Goal: Task Accomplishment & Management: Manage account settings

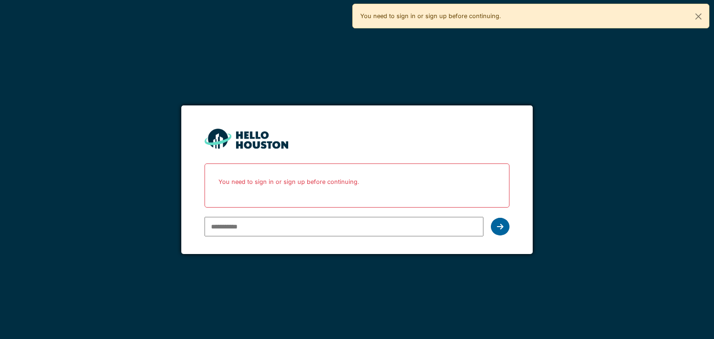
type input "**********"
click at [502, 224] on icon at bounding box center [500, 226] width 7 height 7
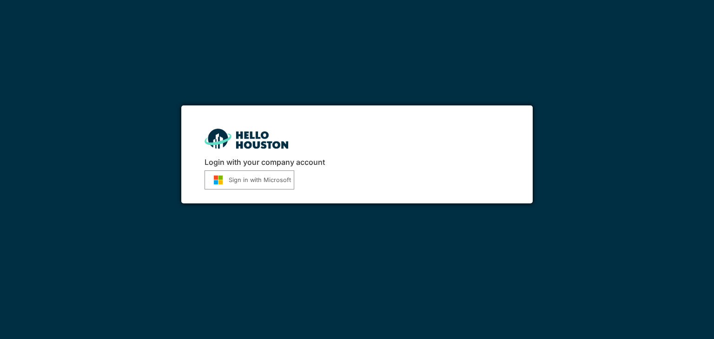
click at [237, 174] on button "Sign in with Microsoft" at bounding box center [249, 180] width 90 height 19
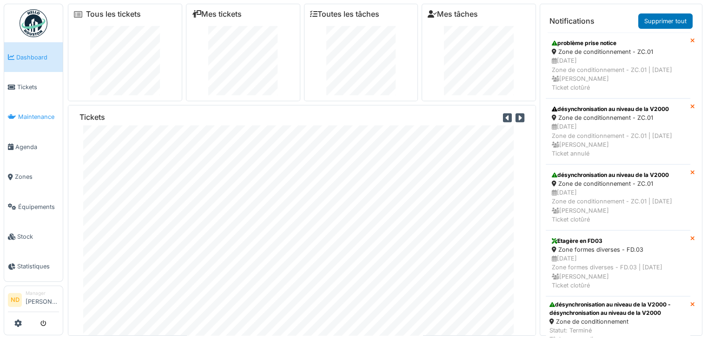
click at [27, 119] on span "Maintenance" at bounding box center [38, 116] width 41 height 9
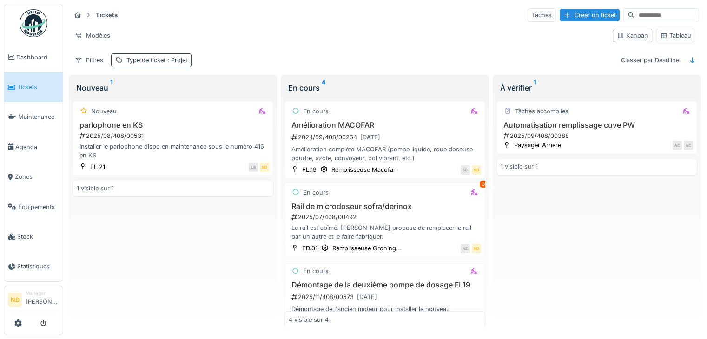
click at [184, 57] on span ": Projet" at bounding box center [176, 60] width 22 height 7
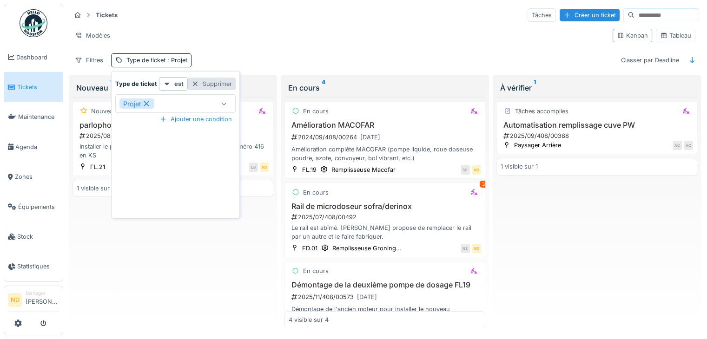
click at [219, 80] on div "Supprimer" at bounding box center [212, 84] width 48 height 13
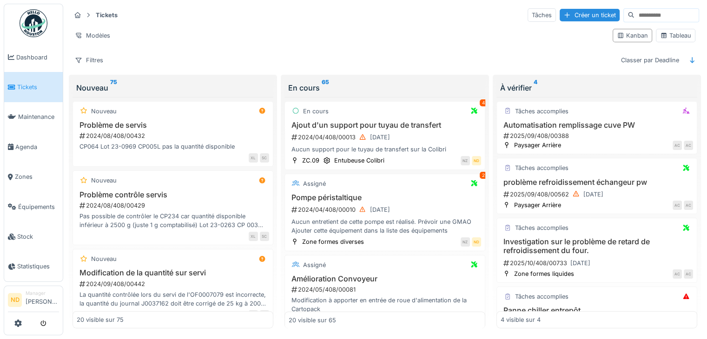
scroll to position [30, 0]
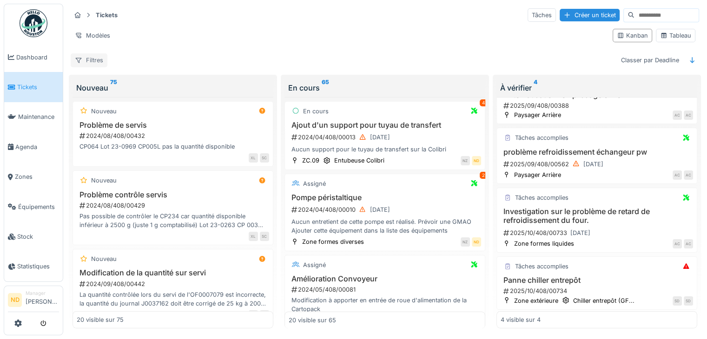
click at [91, 64] on div "Filtres" at bounding box center [89, 59] width 37 height 13
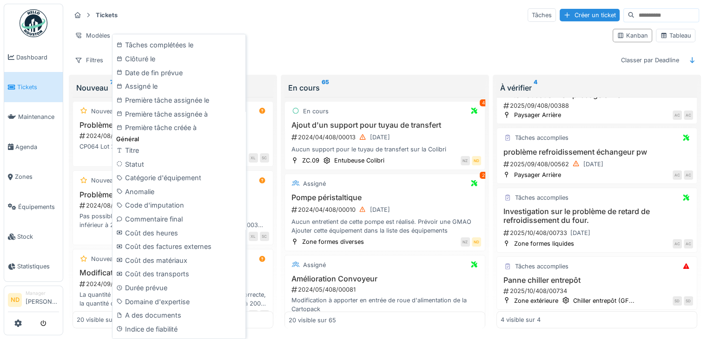
scroll to position [422, 0]
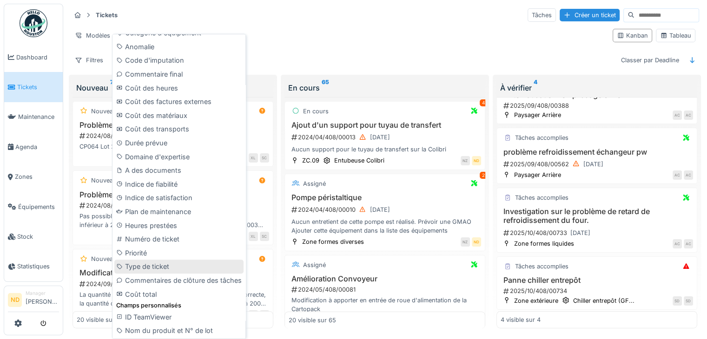
click at [167, 270] on div "Type de ticket" at bounding box center [178, 267] width 129 height 14
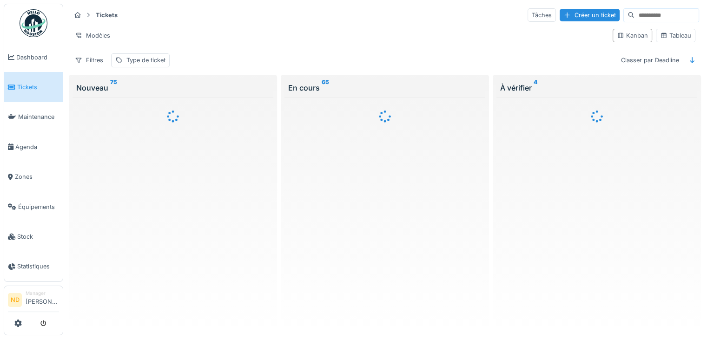
scroll to position [0, 0]
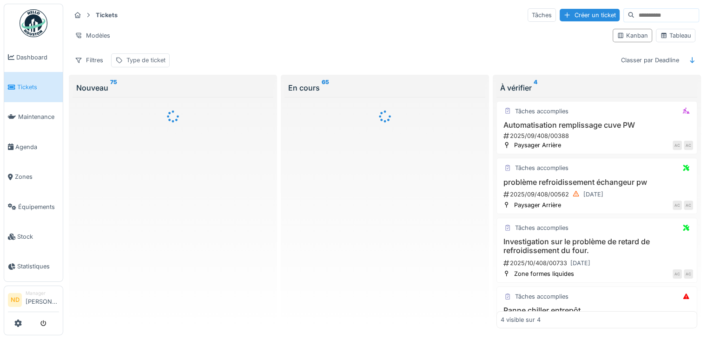
click at [165, 56] on div "Type de ticket" at bounding box center [145, 60] width 39 height 9
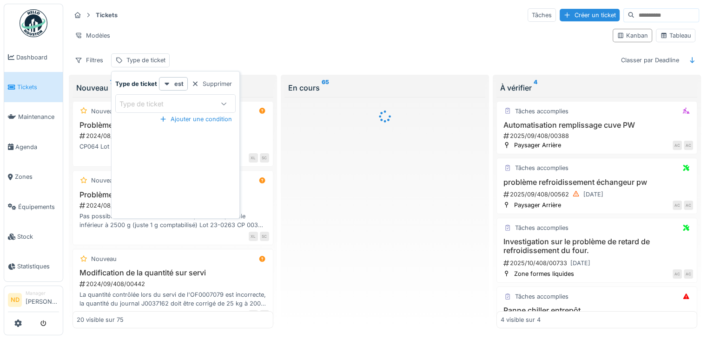
click at [199, 107] on div "Type de ticket" at bounding box center [165, 104] width 93 height 10
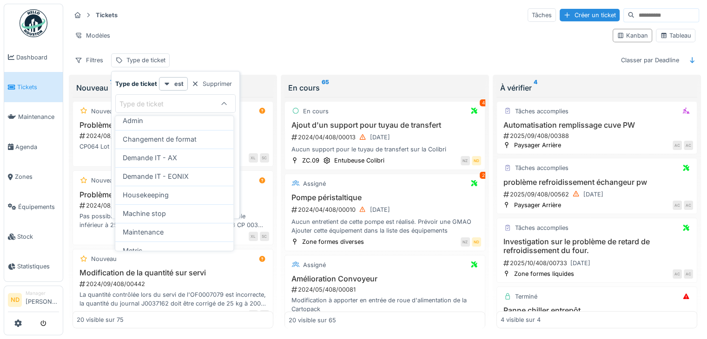
scroll to position [48, 0]
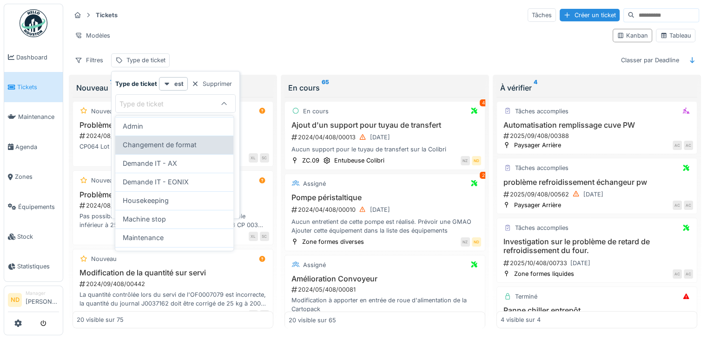
click at [190, 149] on div "Changement de format" at bounding box center [174, 145] width 118 height 19
type input "****"
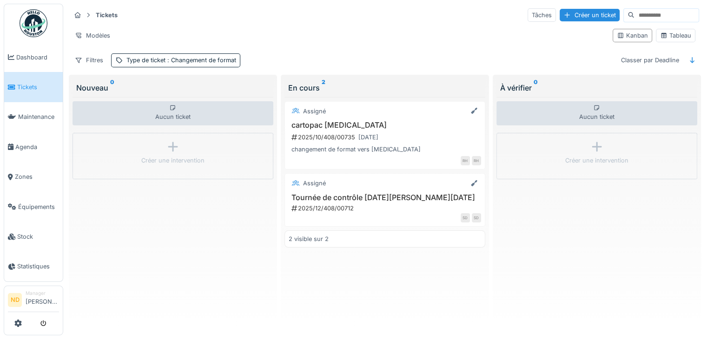
click at [371, 29] on div "Modèles" at bounding box center [338, 35] width 534 height 13
click at [439, 191] on div "Assigné Tournée de contrôle Lundi Vendredi 2025/12/408/00712 SD SD" at bounding box center [384, 199] width 201 height 53
click at [388, 178] on div "Assigné" at bounding box center [385, 184] width 192 height 12
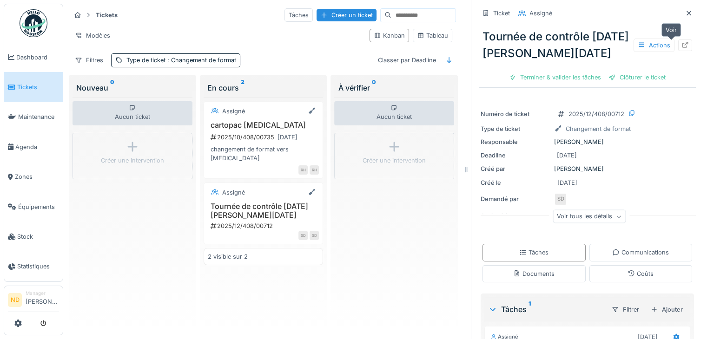
click at [681, 46] on icon at bounding box center [684, 45] width 7 height 6
click at [686, 13] on icon at bounding box center [688, 13] width 5 height 5
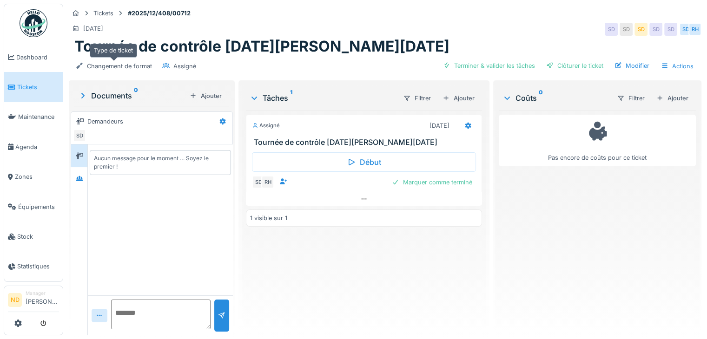
click at [130, 62] on div "Changement de format" at bounding box center [119, 66] width 65 height 9
click at [636, 64] on div "Modifier" at bounding box center [632, 65] width 42 height 13
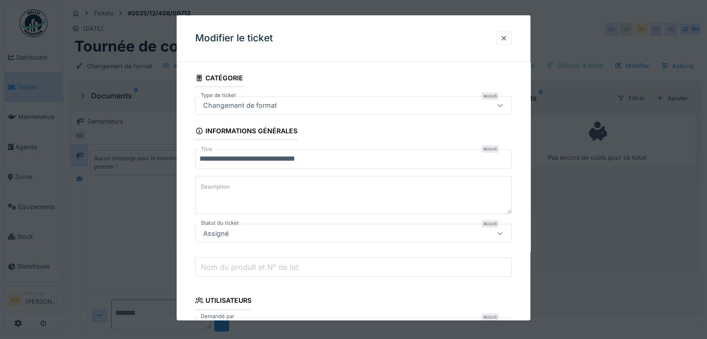
click at [485, 110] on div "Changement de format" at bounding box center [353, 105] width 316 height 19
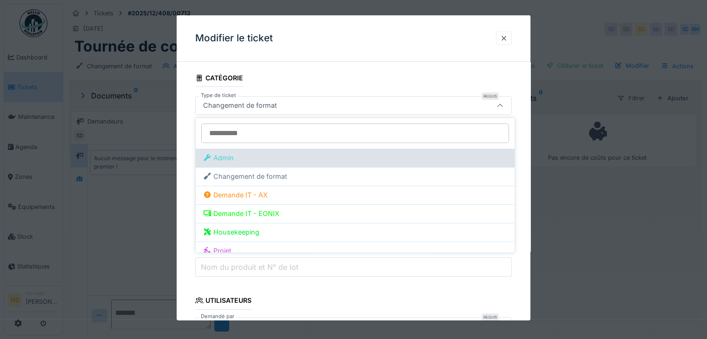
click at [346, 160] on div "Admin" at bounding box center [355, 158] width 304 height 10
type input "****"
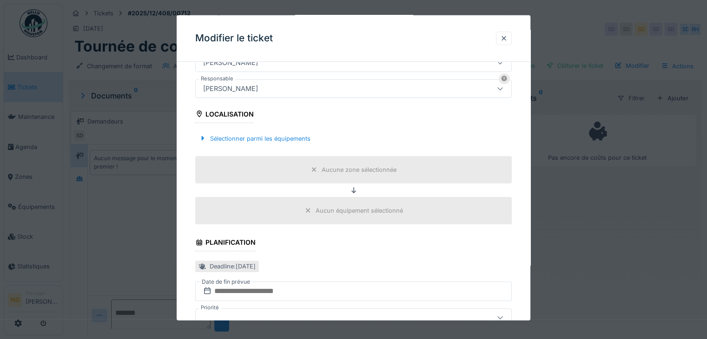
scroll to position [279, 0]
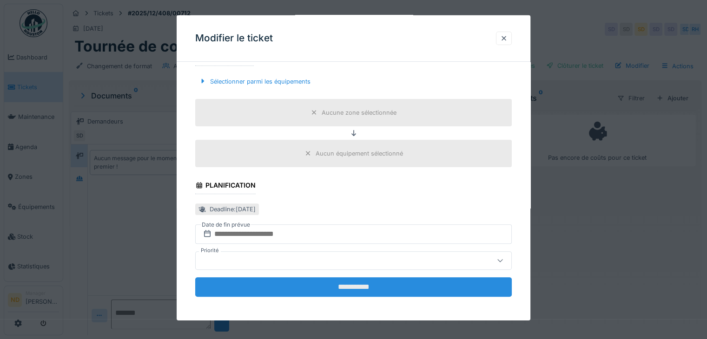
click at [386, 288] on input "**********" at bounding box center [353, 287] width 316 height 20
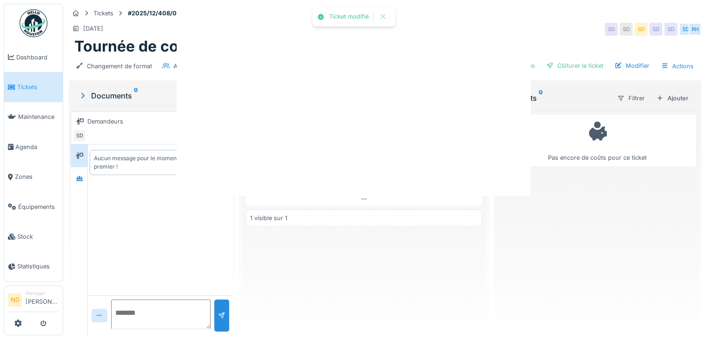
scroll to position [0, 0]
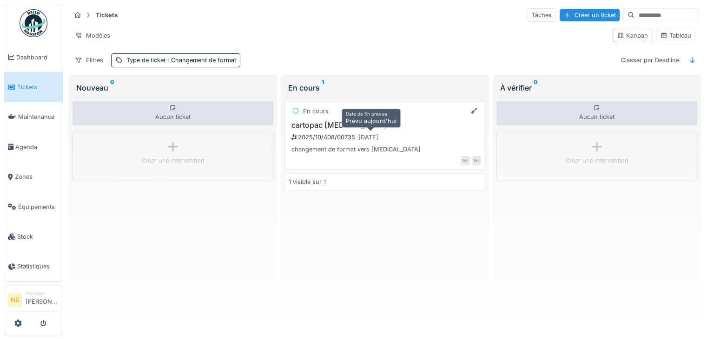
click at [382, 132] on div "[DATE]" at bounding box center [368, 138] width 26 height 12
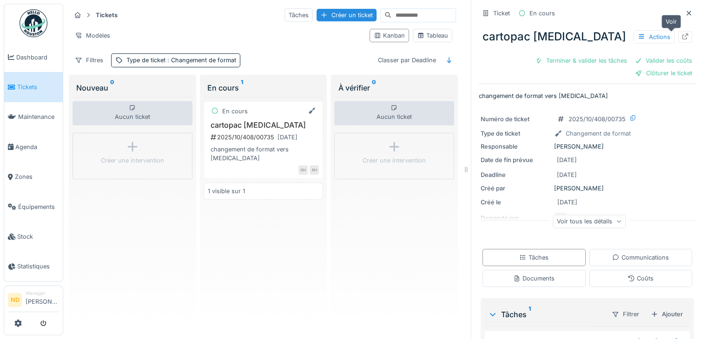
click at [682, 38] on icon at bounding box center [685, 36] width 6 height 6
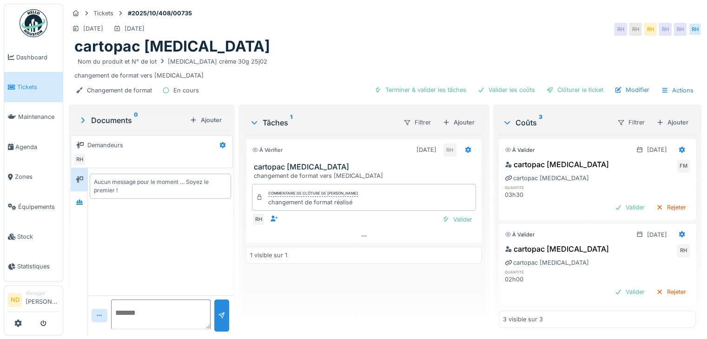
click at [545, 41] on div "cartopac [MEDICAL_DATA]" at bounding box center [384, 47] width 621 height 18
